Goal: Task Accomplishment & Management: Use online tool/utility

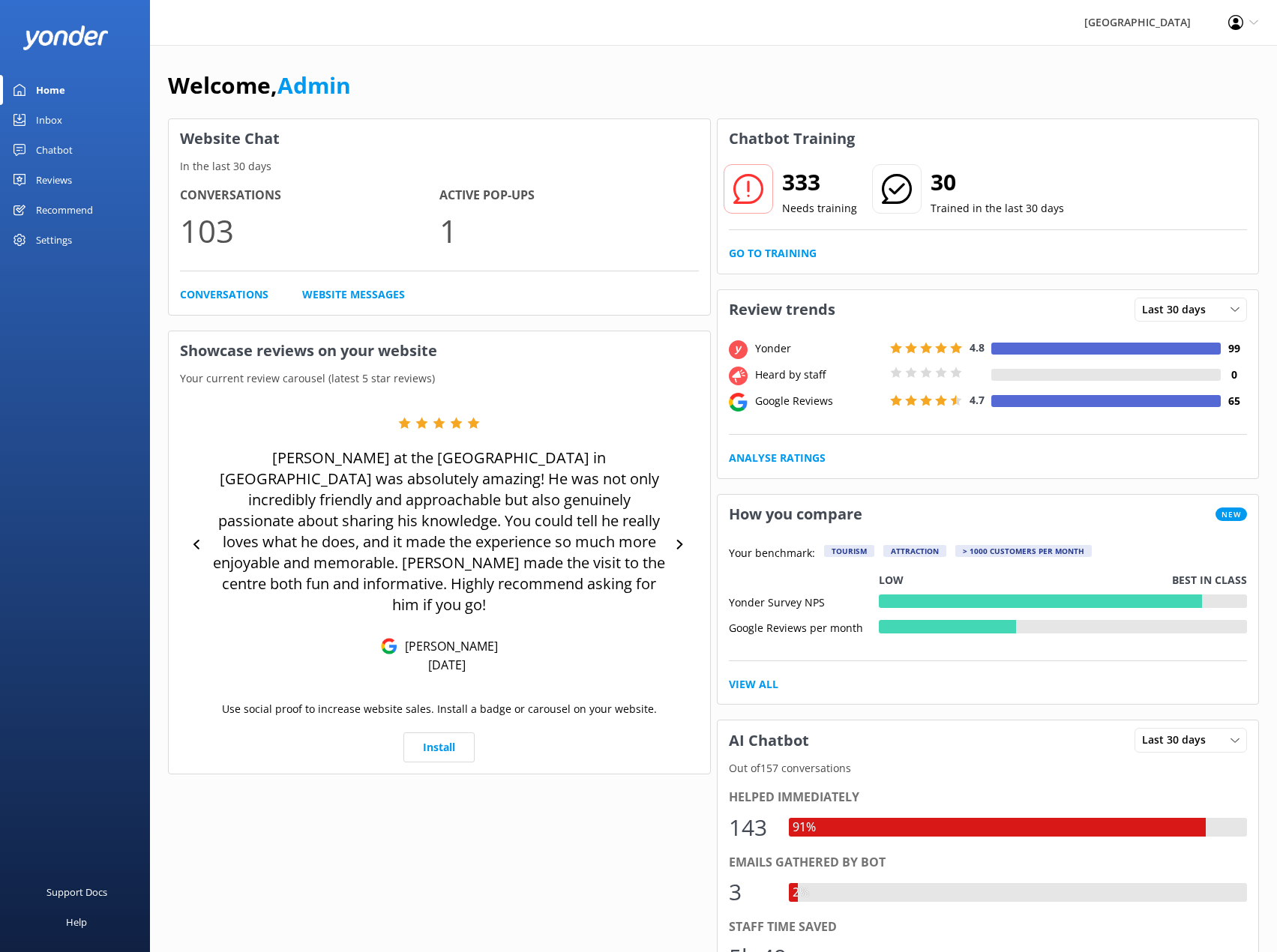
click at [50, 149] on div "Chatbot" at bounding box center [54, 150] width 37 height 30
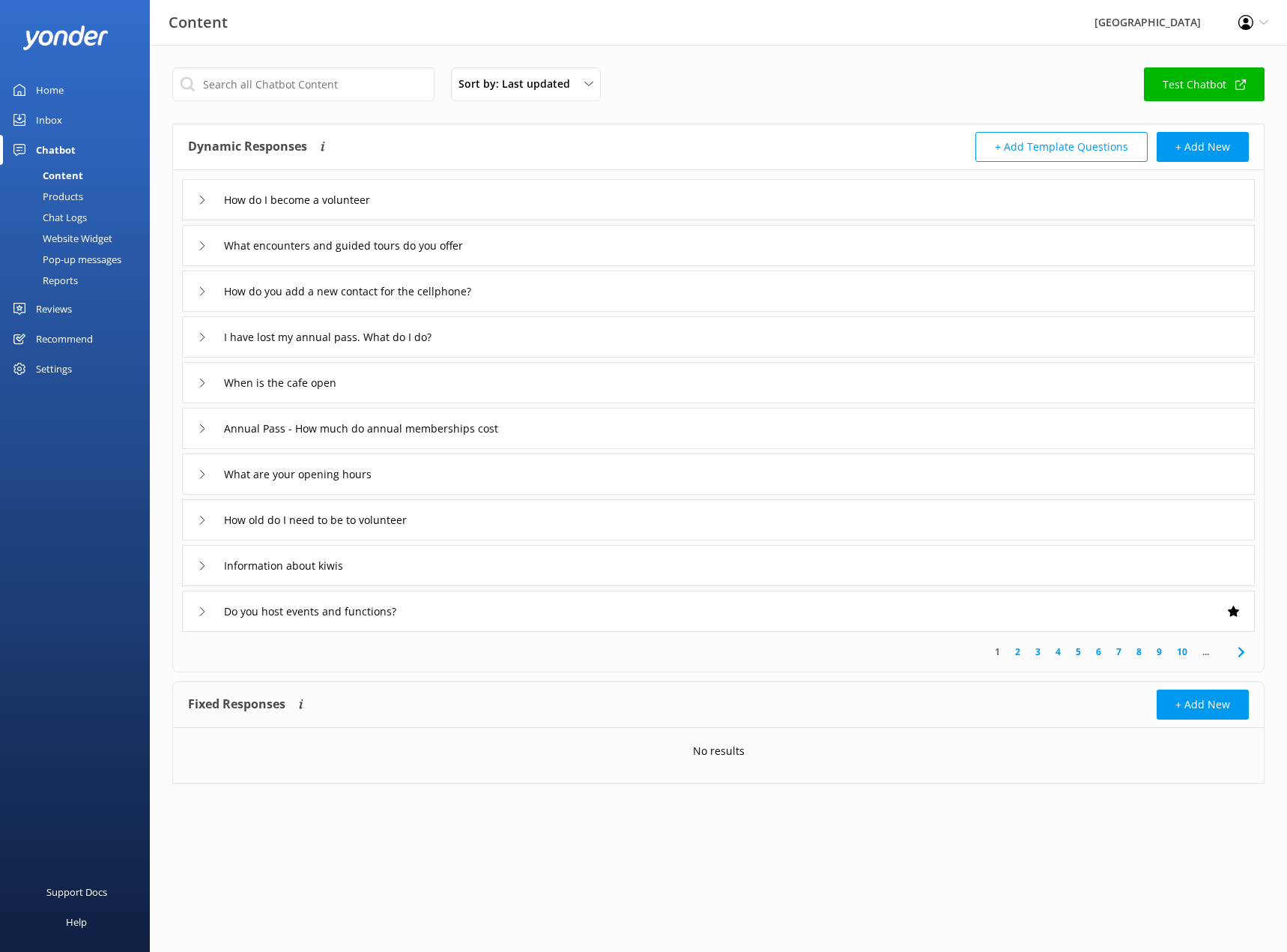
click at [62, 148] on div "Chatbot" at bounding box center [56, 150] width 39 height 30
click at [75, 215] on div "Chat Logs" at bounding box center [48, 217] width 78 height 21
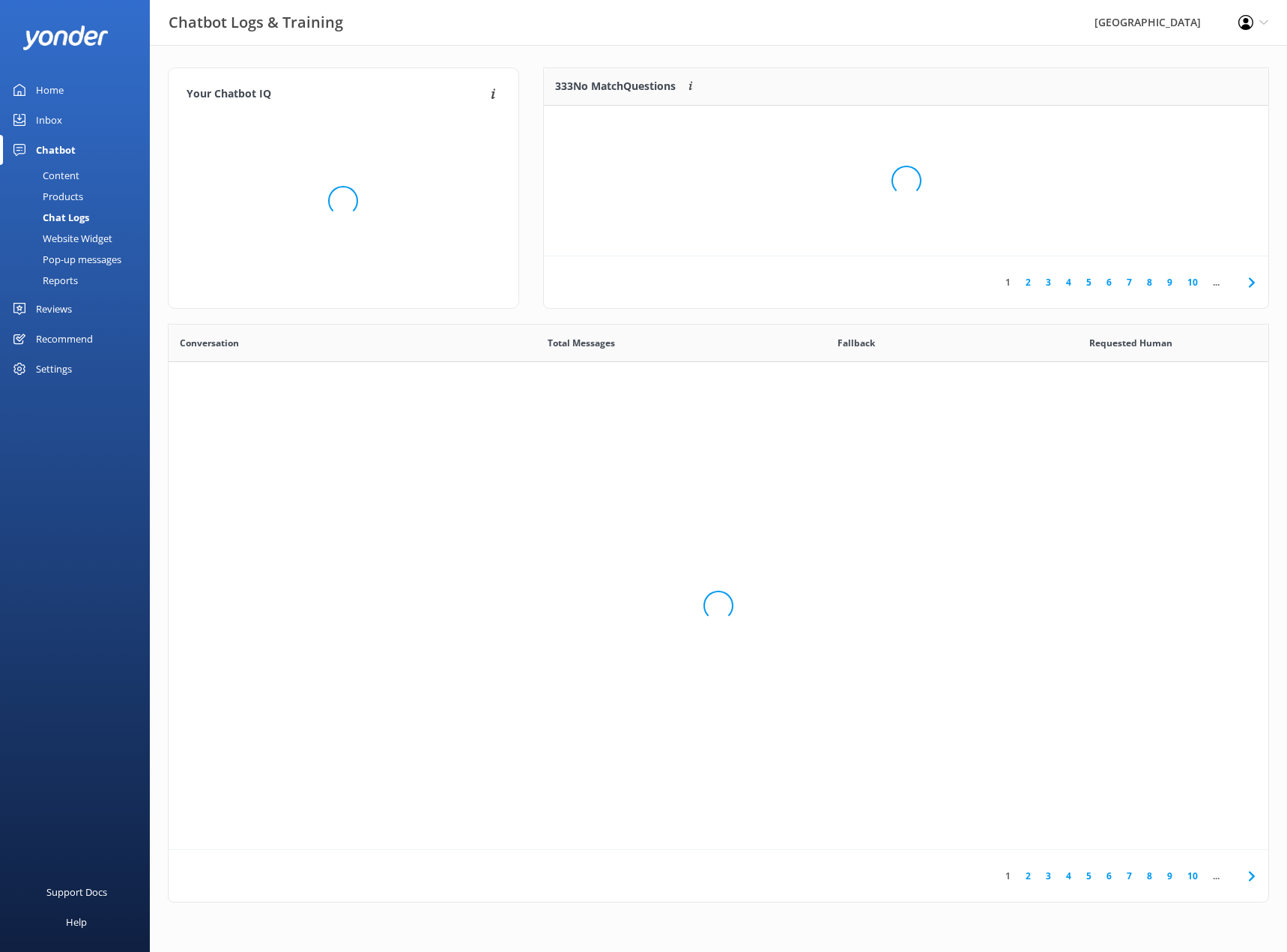
scroll to position [514, 1089]
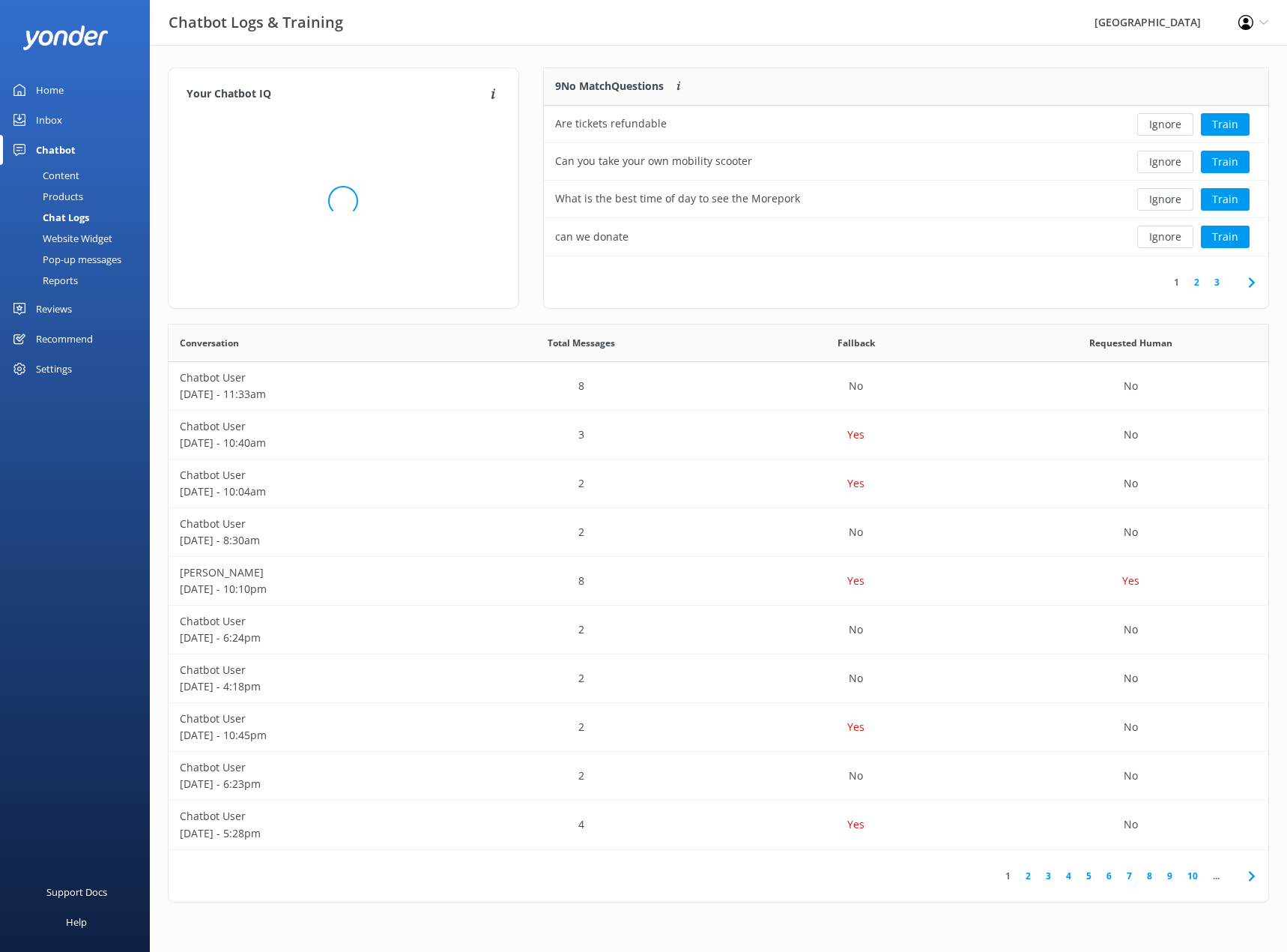
scroll to position [514, 1089]
